Goal: Book appointment/travel/reservation

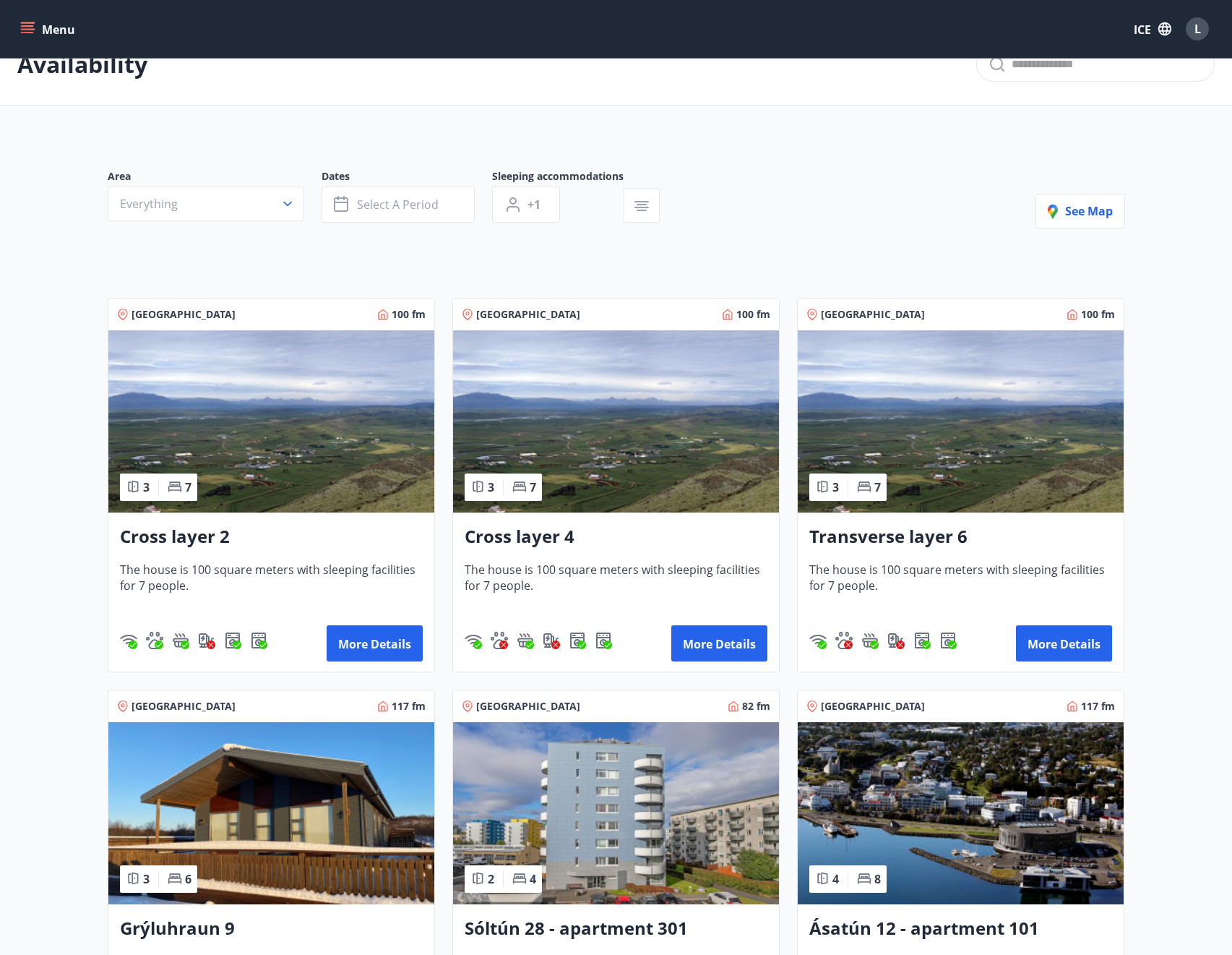
scroll to position [33, 0]
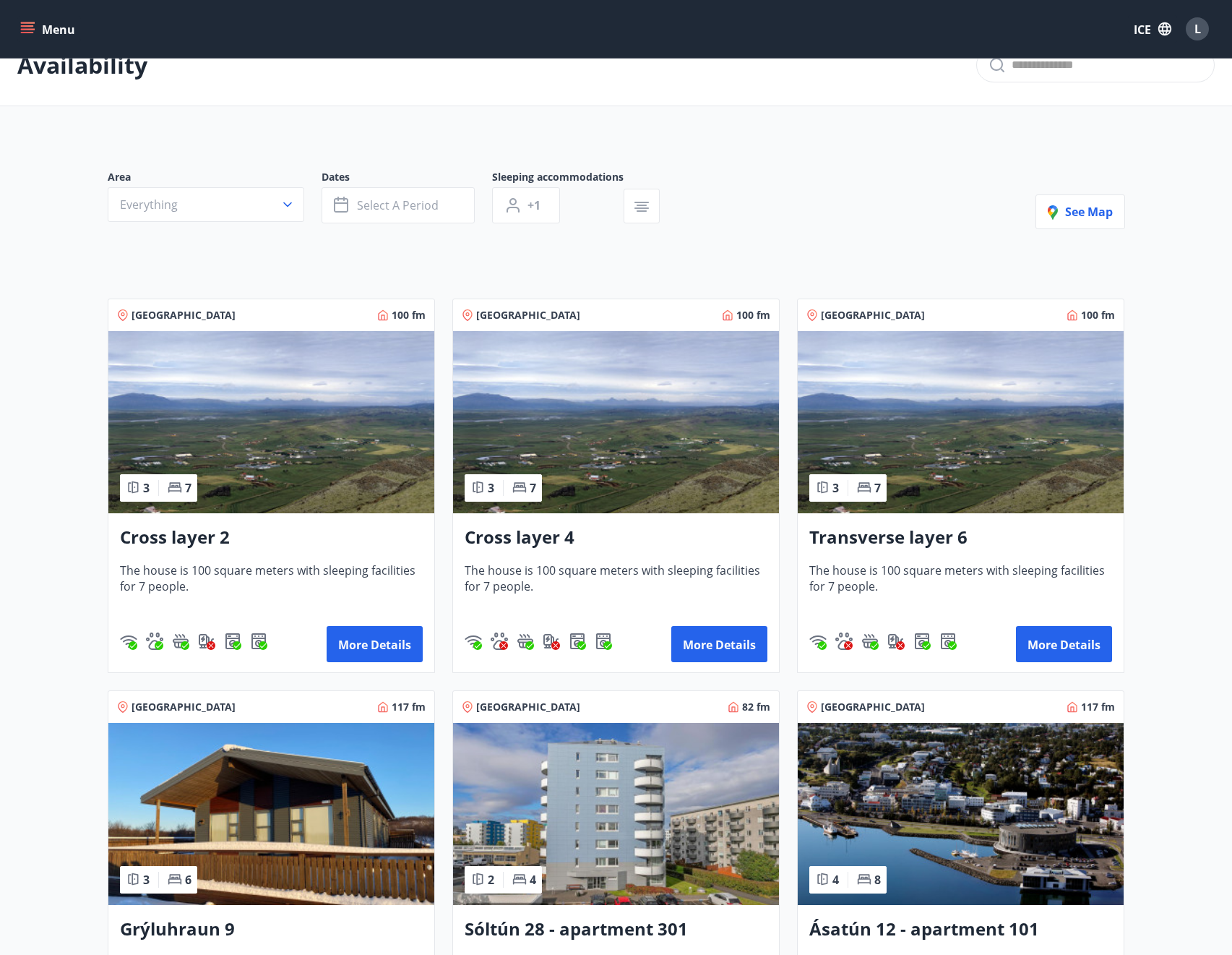
click at [246, 396] on img at bounding box center [272, 422] width 326 height 182
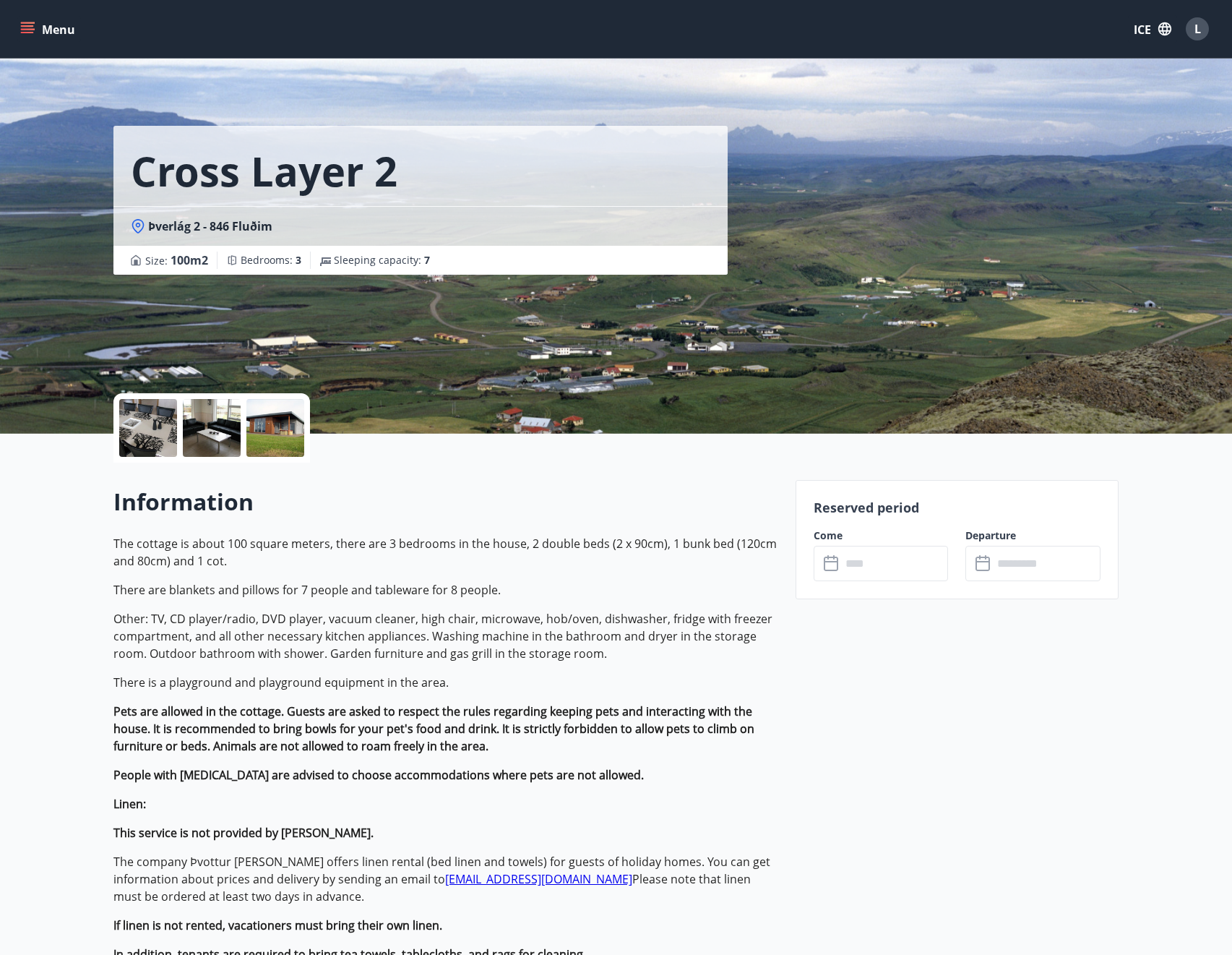
click at [872, 567] on input "text" at bounding box center [895, 563] width 108 height 36
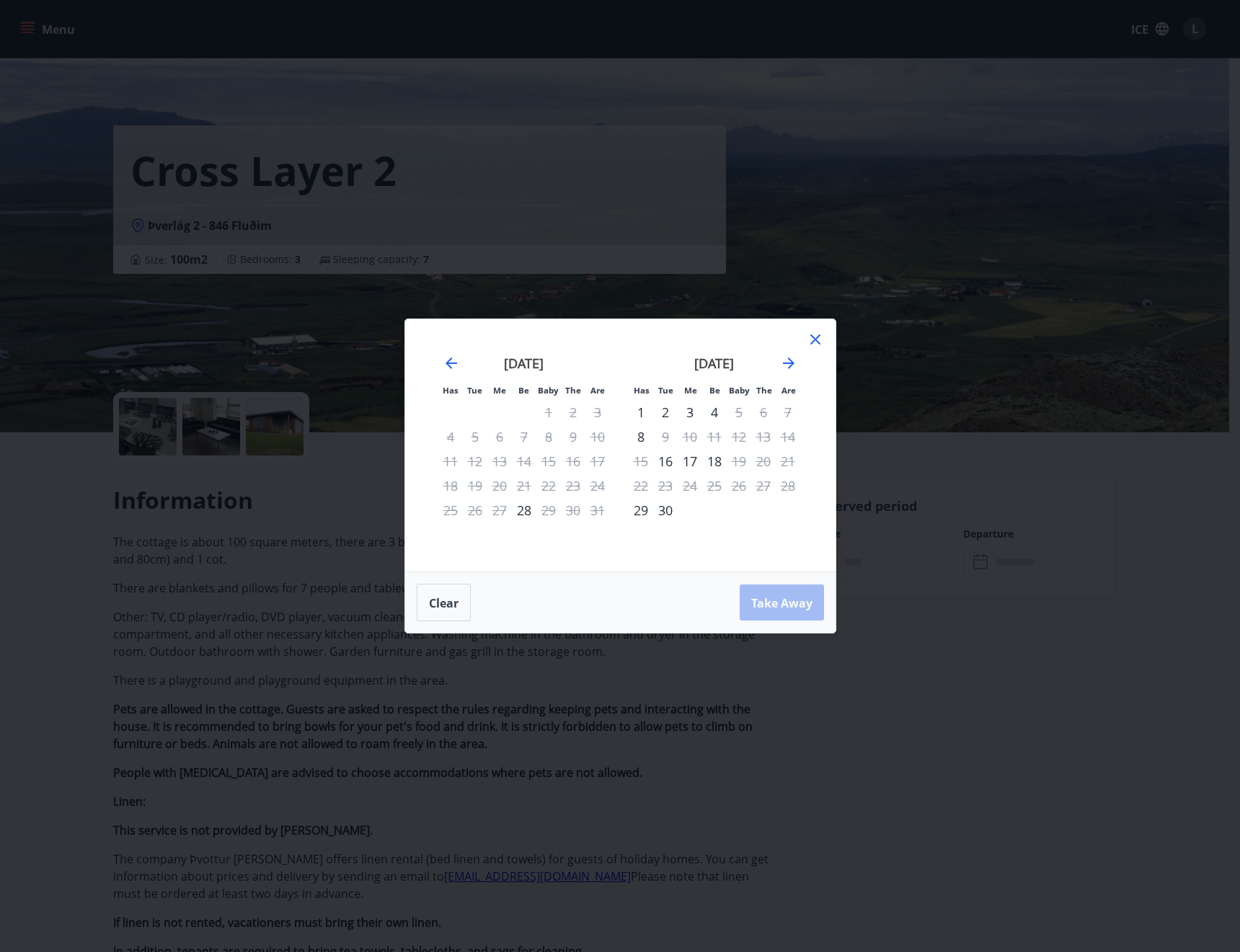
click at [718, 412] on div "4" at bounding box center [715, 412] width 24 height 24
click at [732, 417] on div "5" at bounding box center [739, 412] width 24 height 24
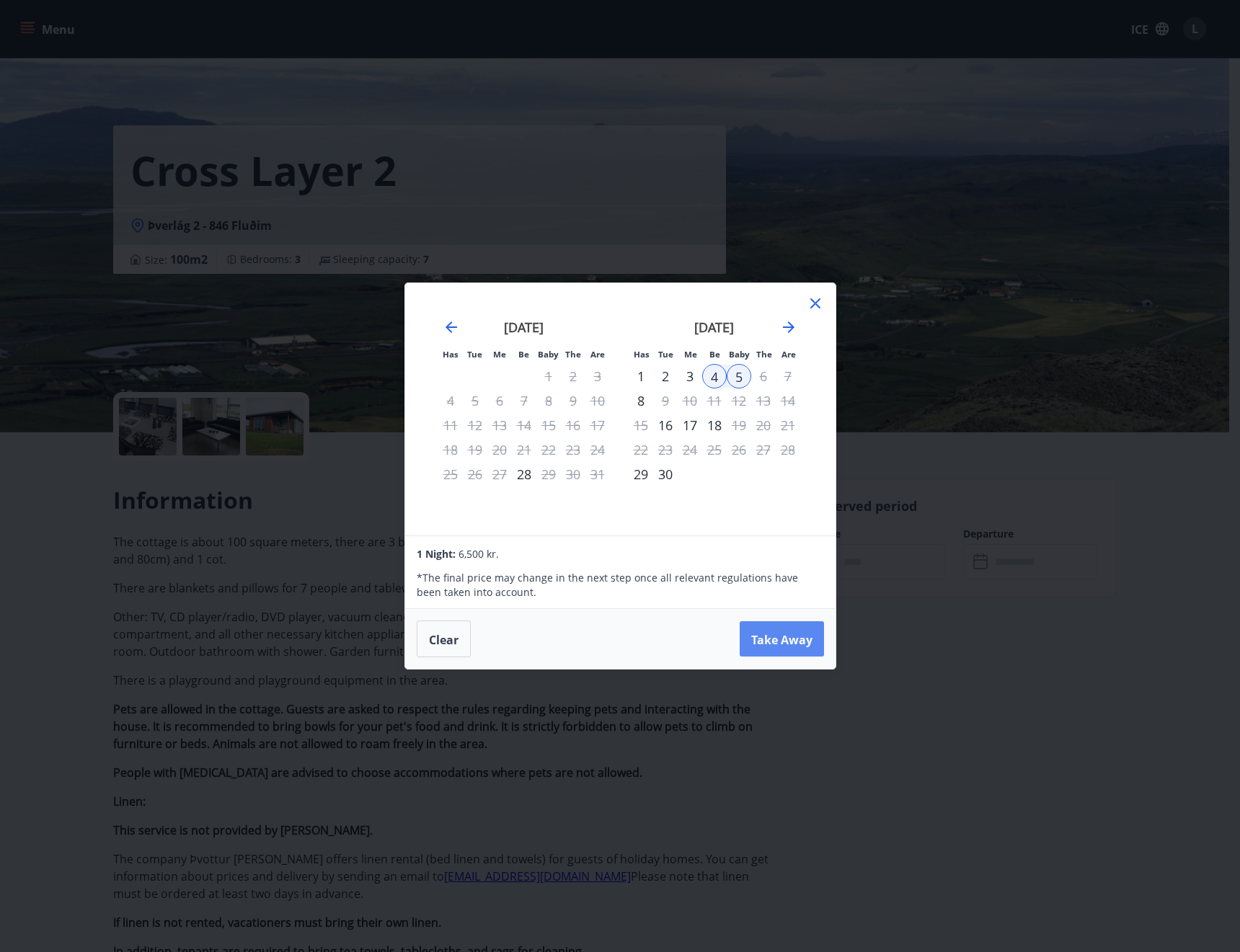
click at [774, 644] on font "Take Away" at bounding box center [782, 639] width 61 height 16
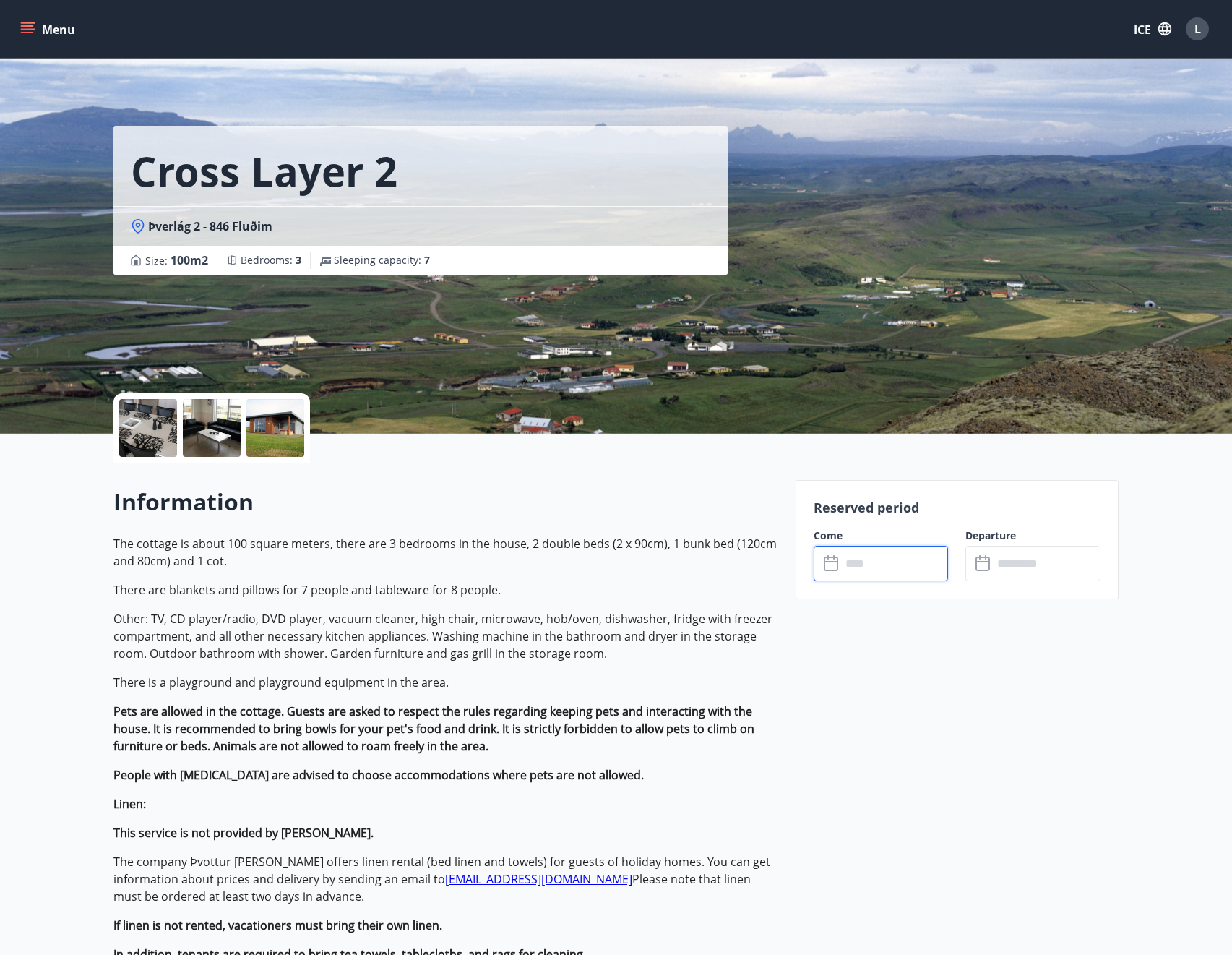
type input "******"
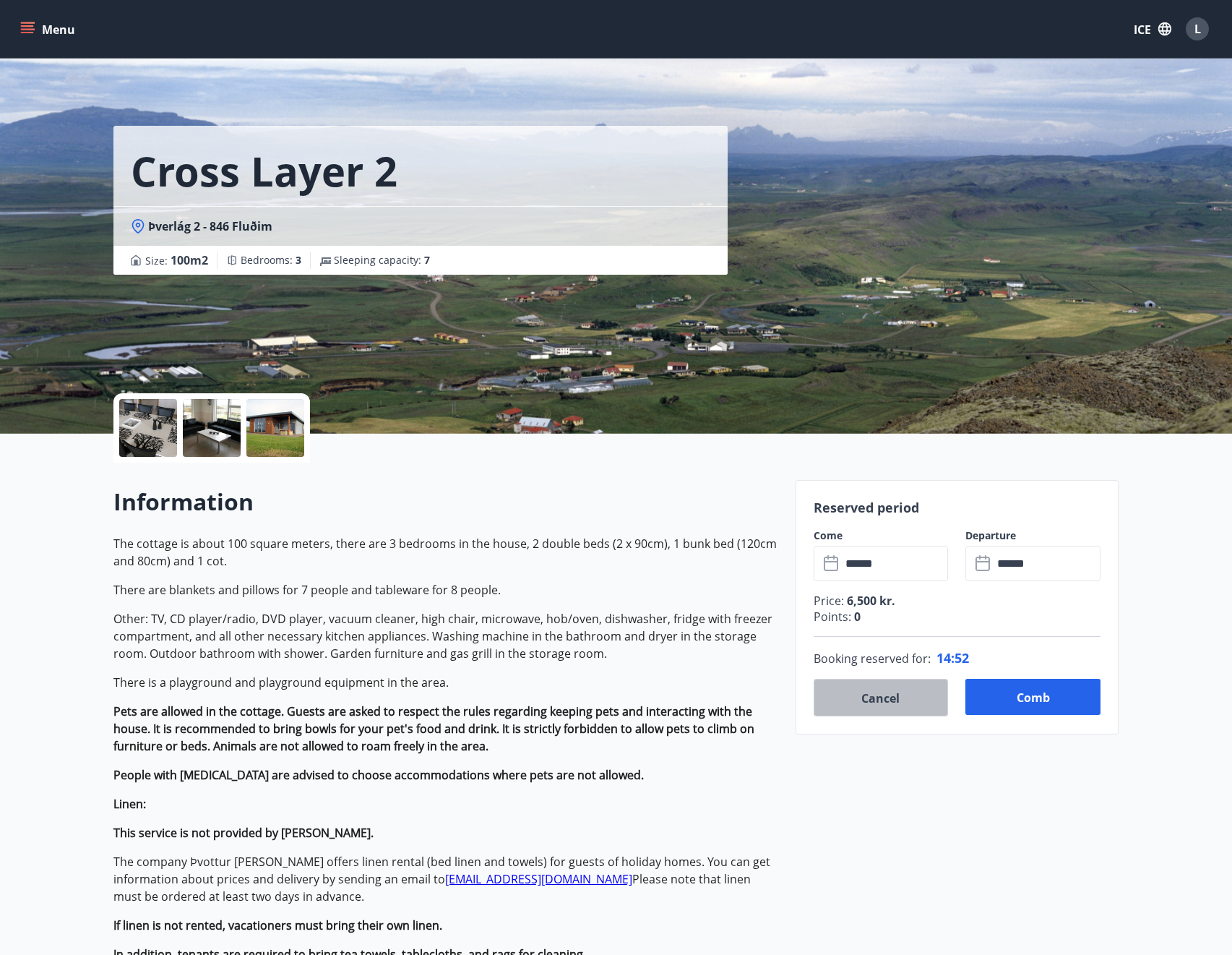
click at [901, 700] on button "Cancel" at bounding box center [881, 697] width 135 height 37
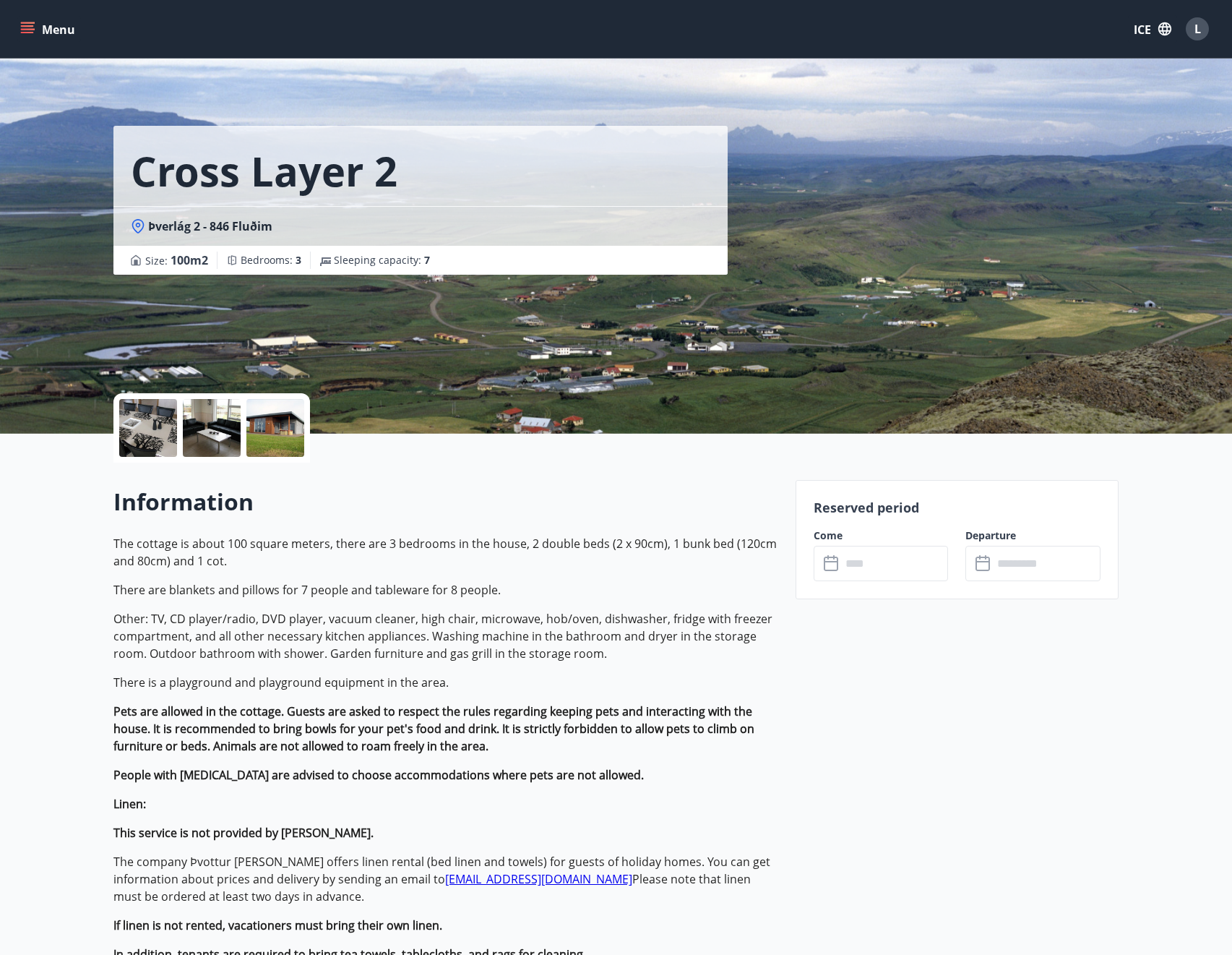
click at [879, 548] on input "text" at bounding box center [895, 563] width 108 height 36
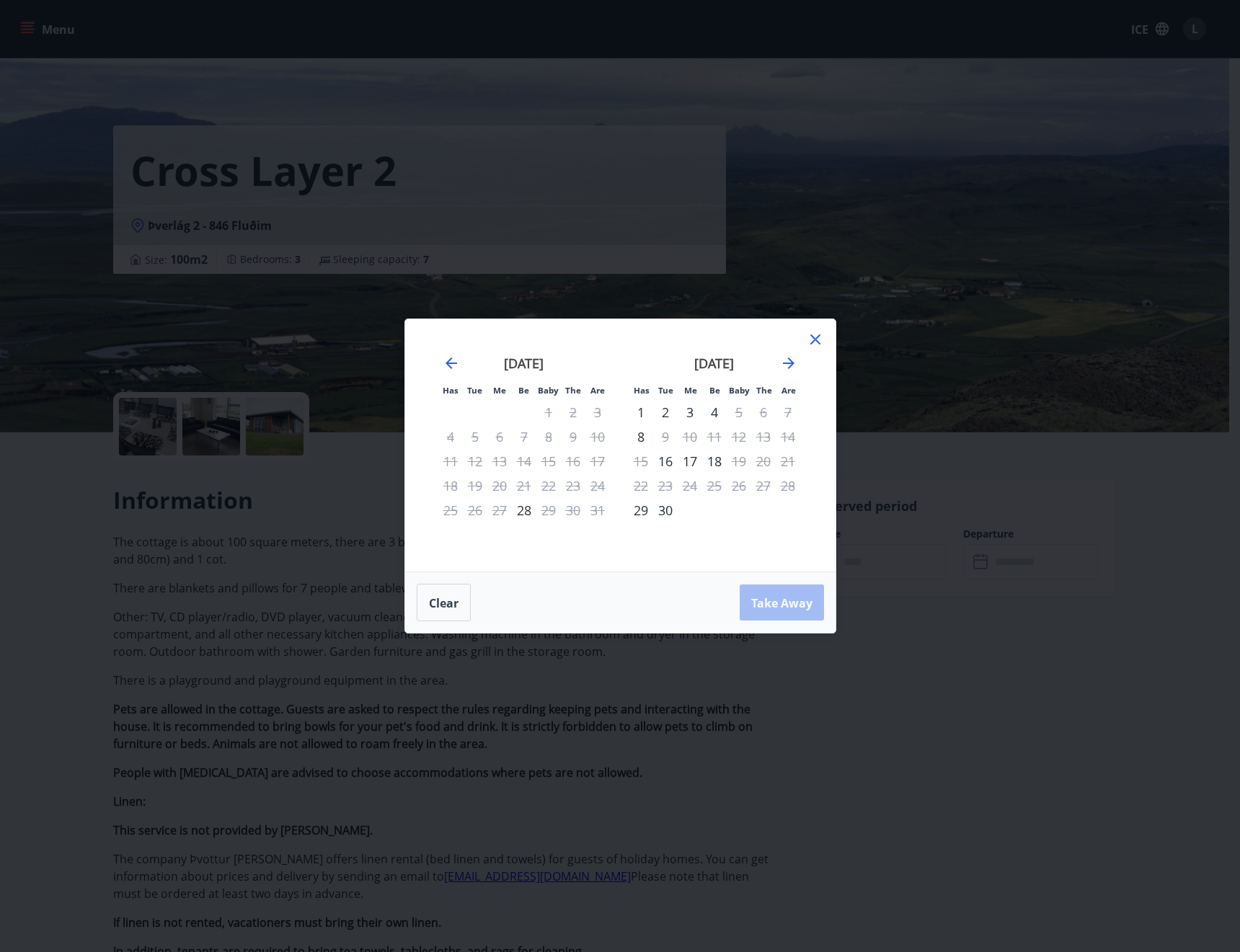
click at [720, 406] on div "4" at bounding box center [715, 412] width 24 height 24
